Goal: Find specific fact: Find specific fact

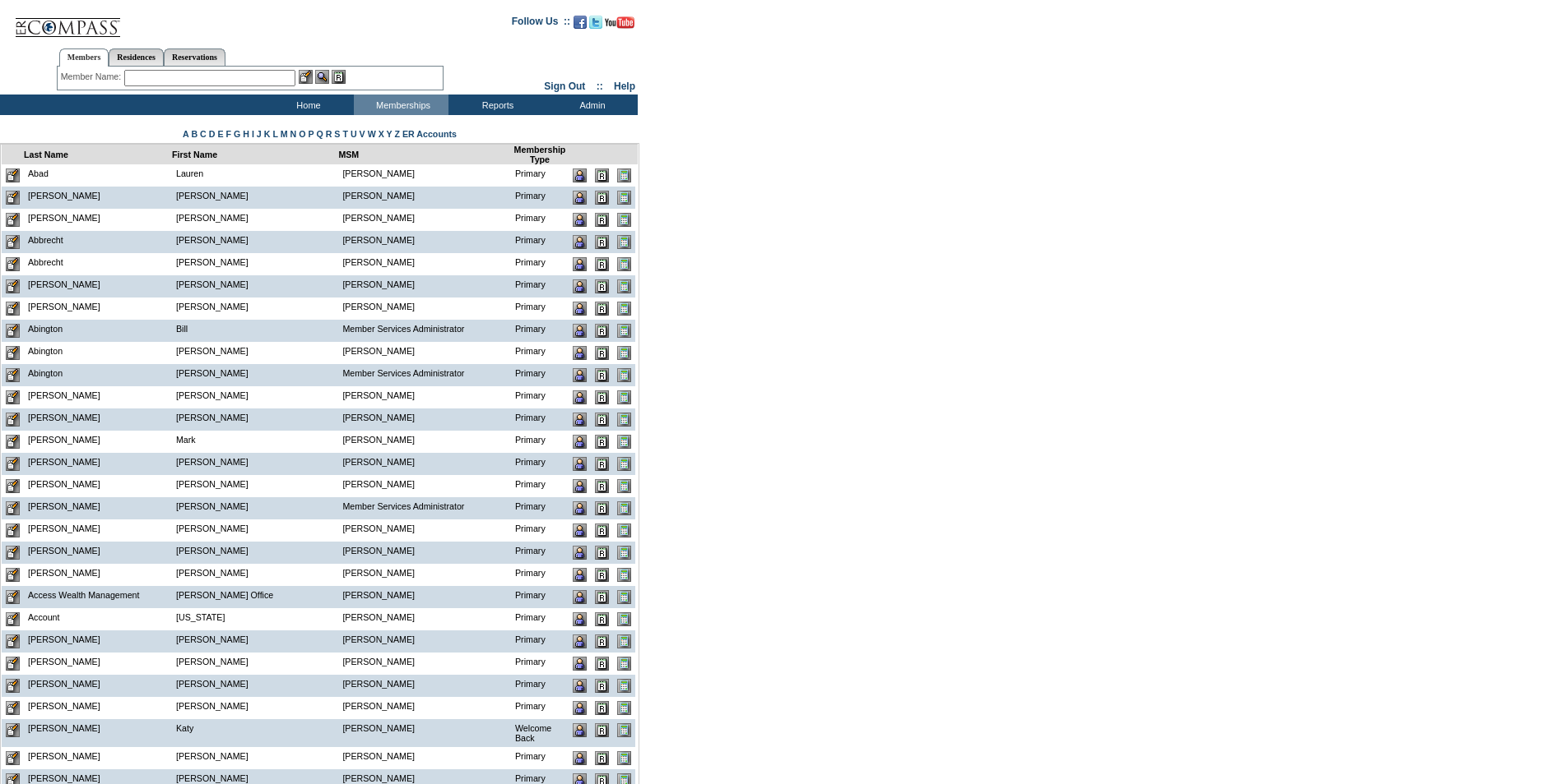
click at [173, 76] on input "text" at bounding box center [210, 78] width 171 height 16
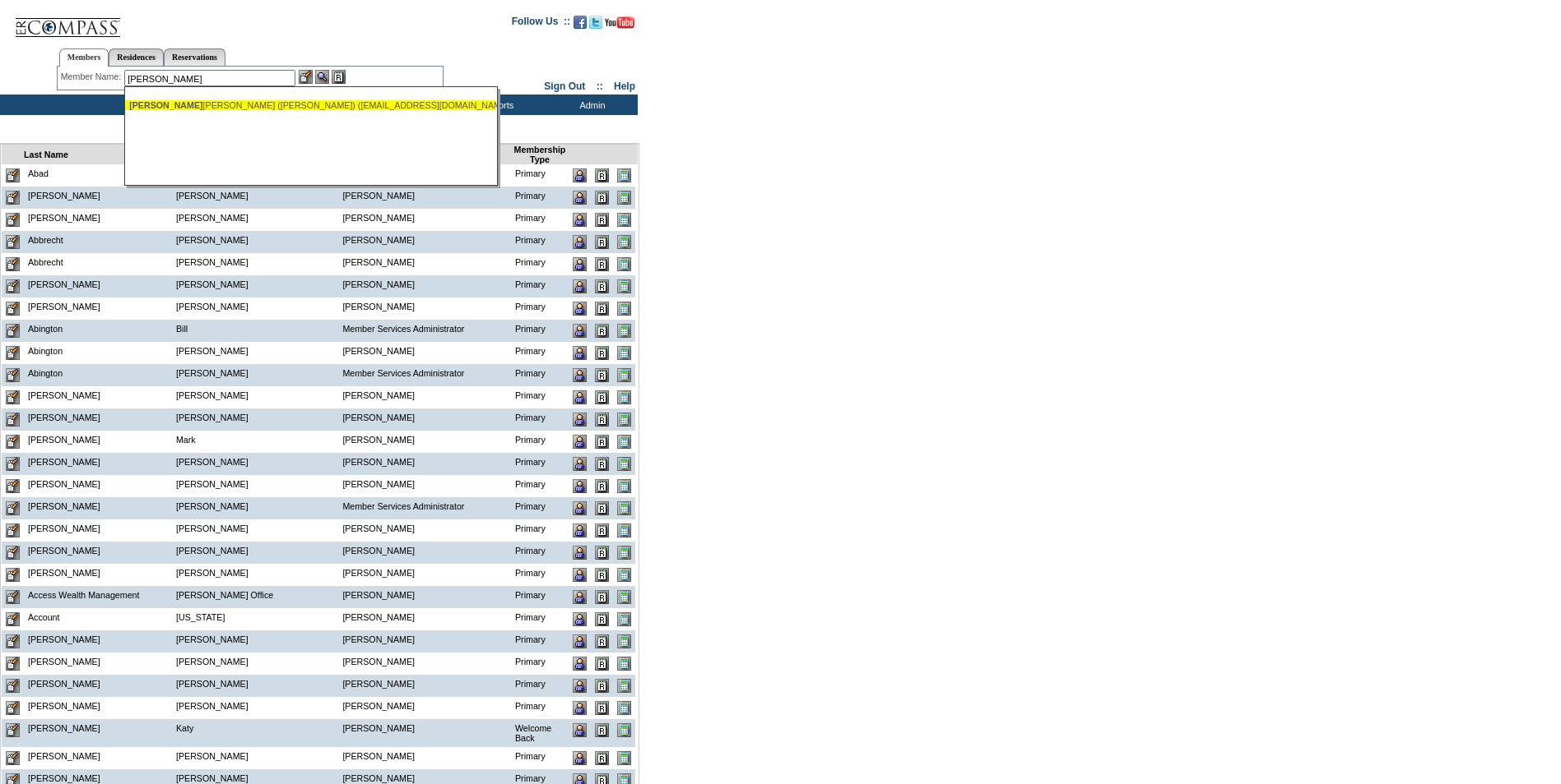
click at [249, 107] on div "[PERSON_NAME] [PERSON_NAME] ([PERSON_NAME]) ([EMAIL_ADDRESS][DOMAIN_NAME])" at bounding box center [310, 105] width 362 height 10
type input "[PERSON_NAME] ([PERSON_NAME]) ([EMAIL_ADDRESS][DOMAIN_NAME])"
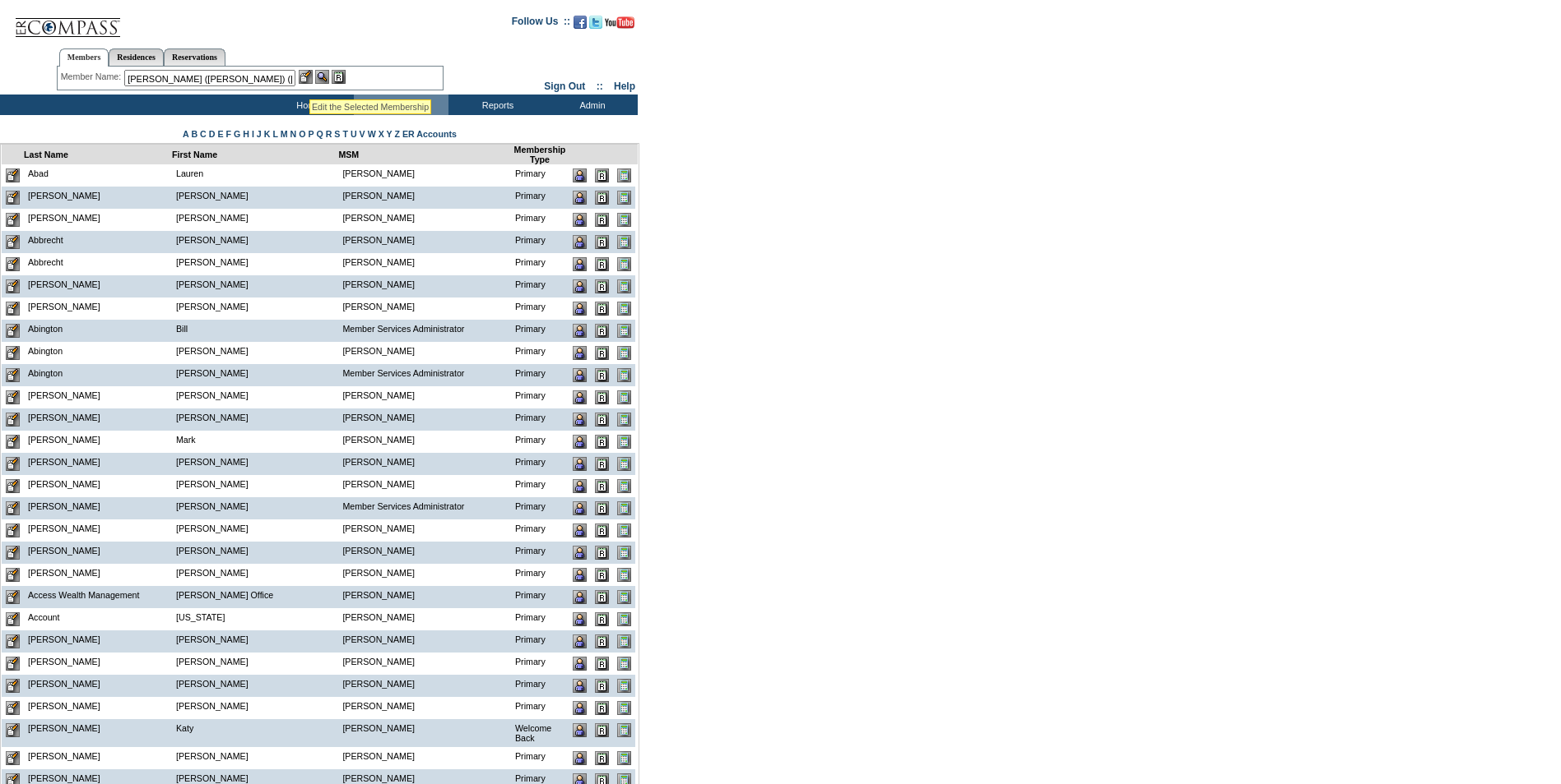
click at [307, 78] on img at bounding box center [306, 77] width 14 height 14
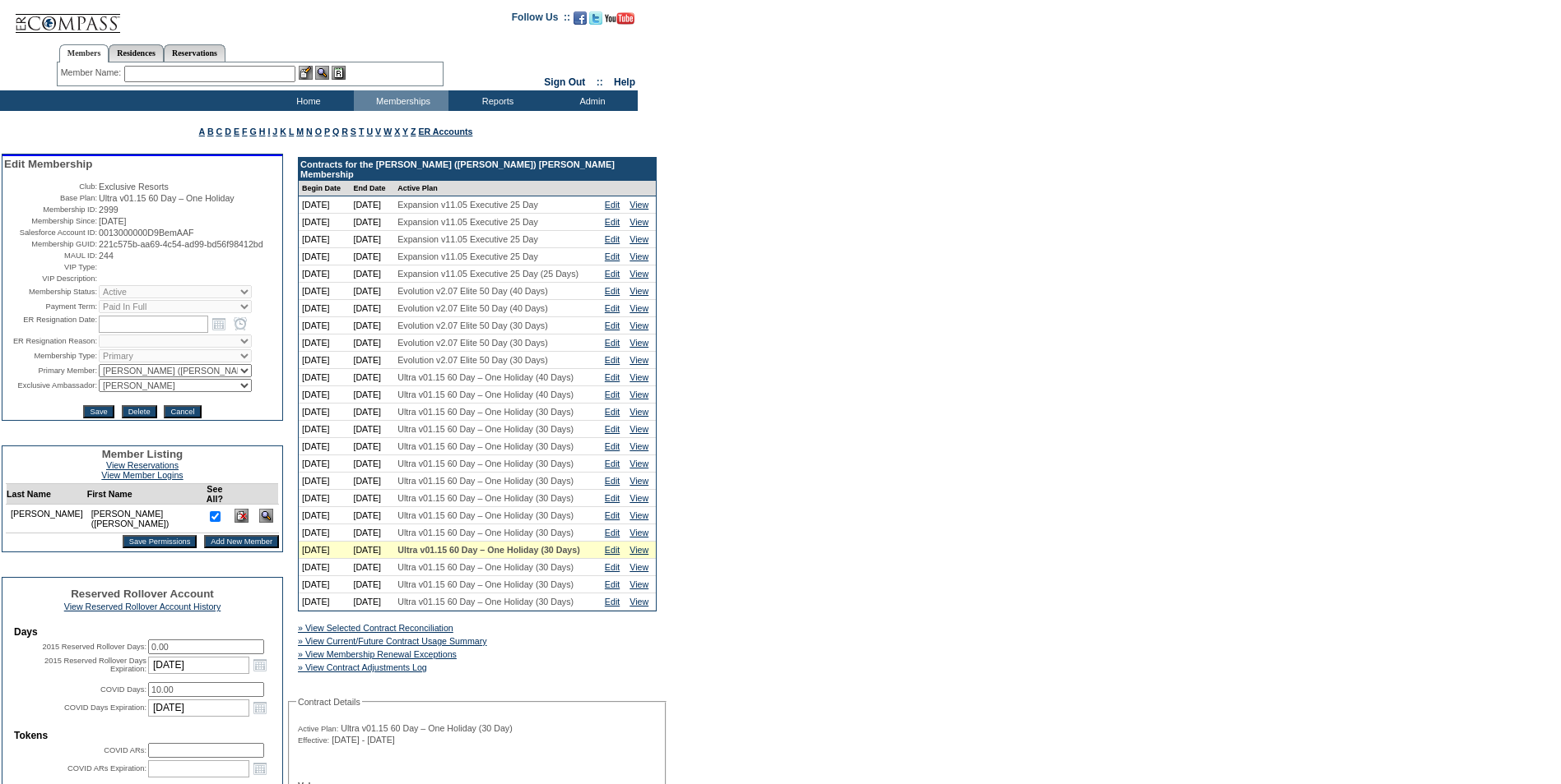
drag, startPoint x: 163, startPoint y: 263, endPoint x: 93, endPoint y: 256, distance: 70.3
click at [93, 249] on tr "Membership GUID: 221c575b-aa69-4c54-ad99-bd56f98412bd" at bounding box center [142, 244] width 276 height 10
drag, startPoint x: 93, startPoint y: 256, endPoint x: 109, endPoint y: 255, distance: 16.0
copy tr "221c575b-aa69-4c54-ad99-bd56f98412bd"
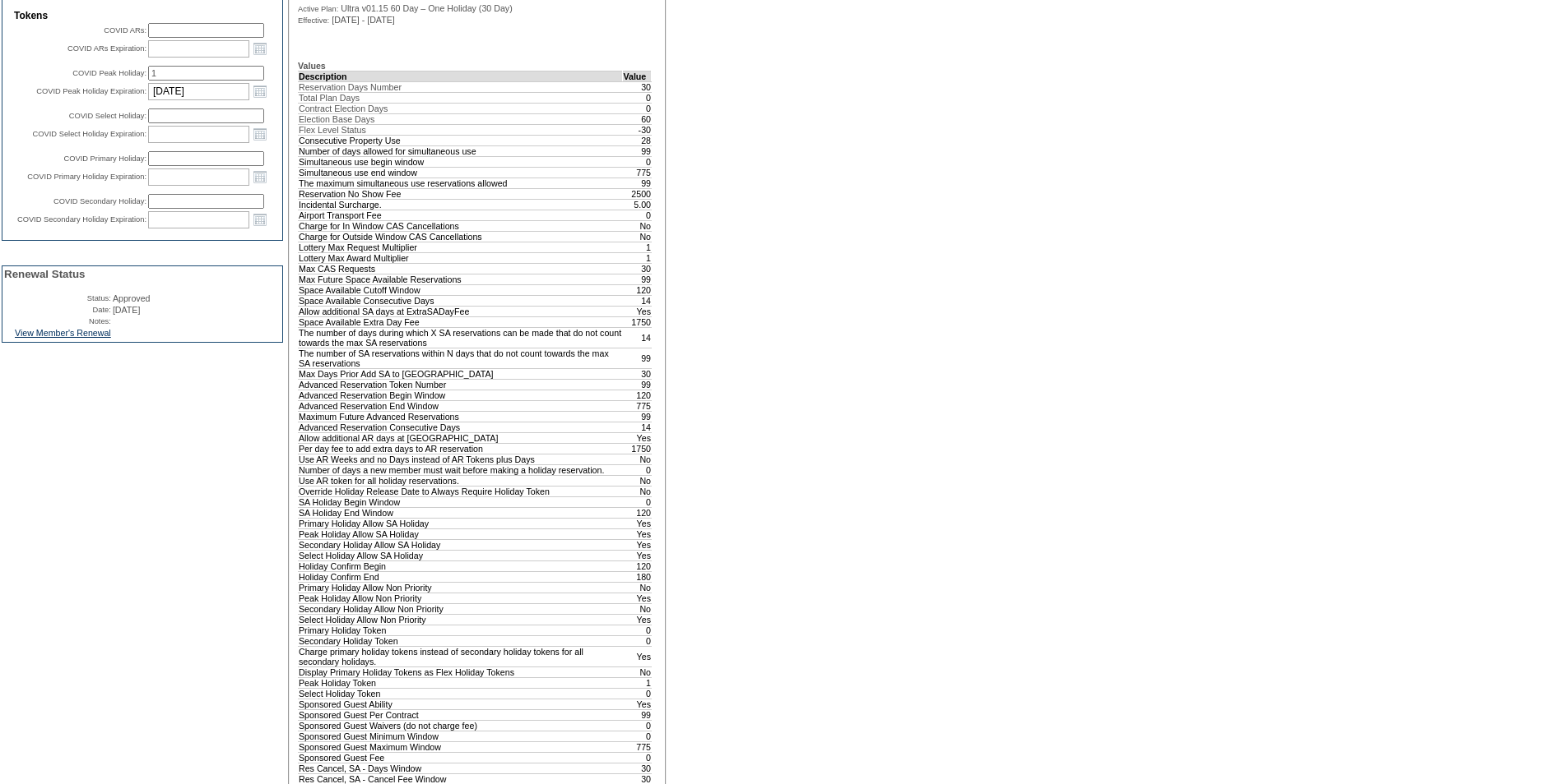
scroll to position [740, 0]
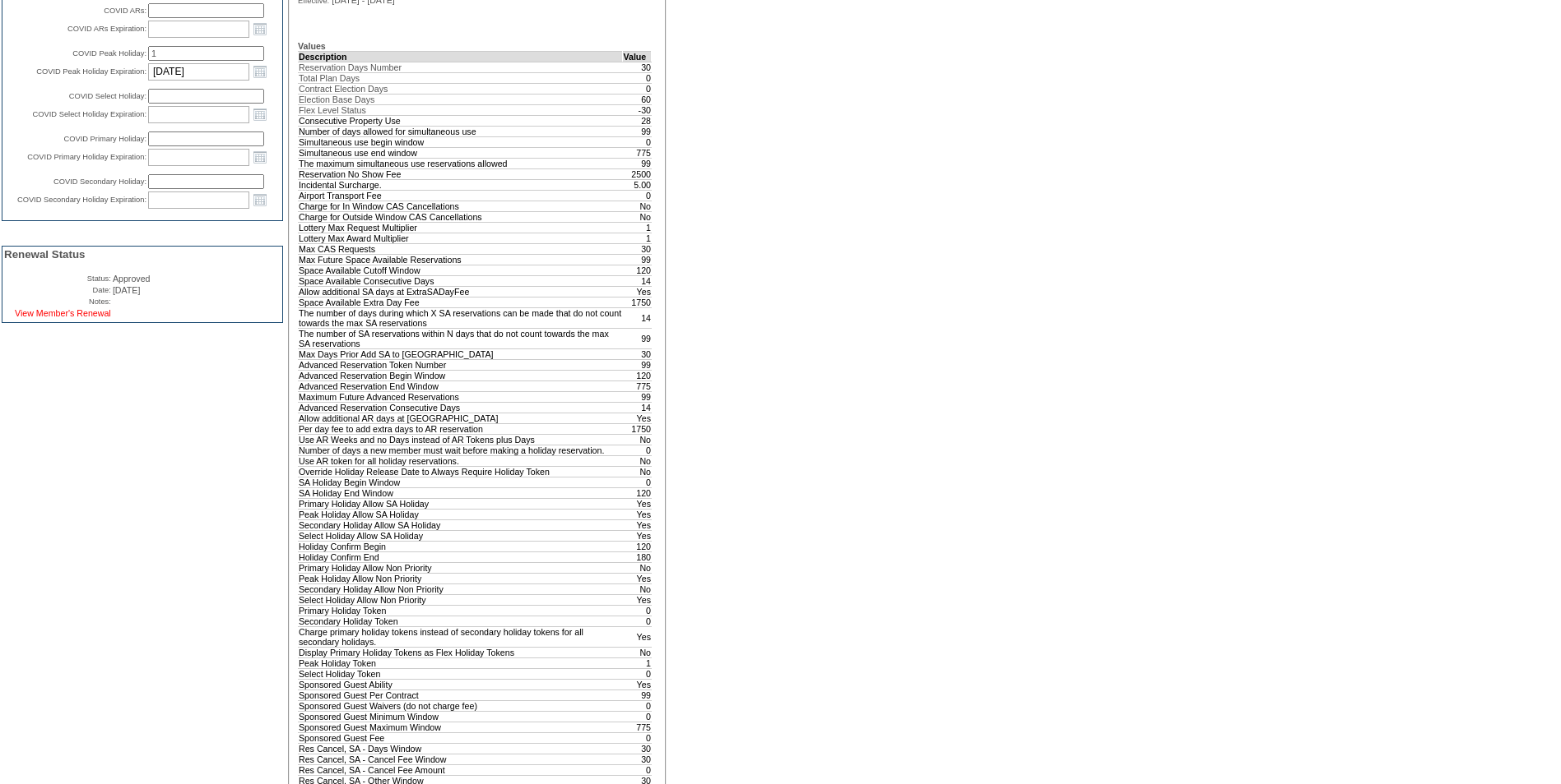
click at [39, 318] on link "View Member's Renewal" at bounding box center [62, 312] width 96 height 10
